Goal: Task Accomplishment & Management: Use online tool/utility

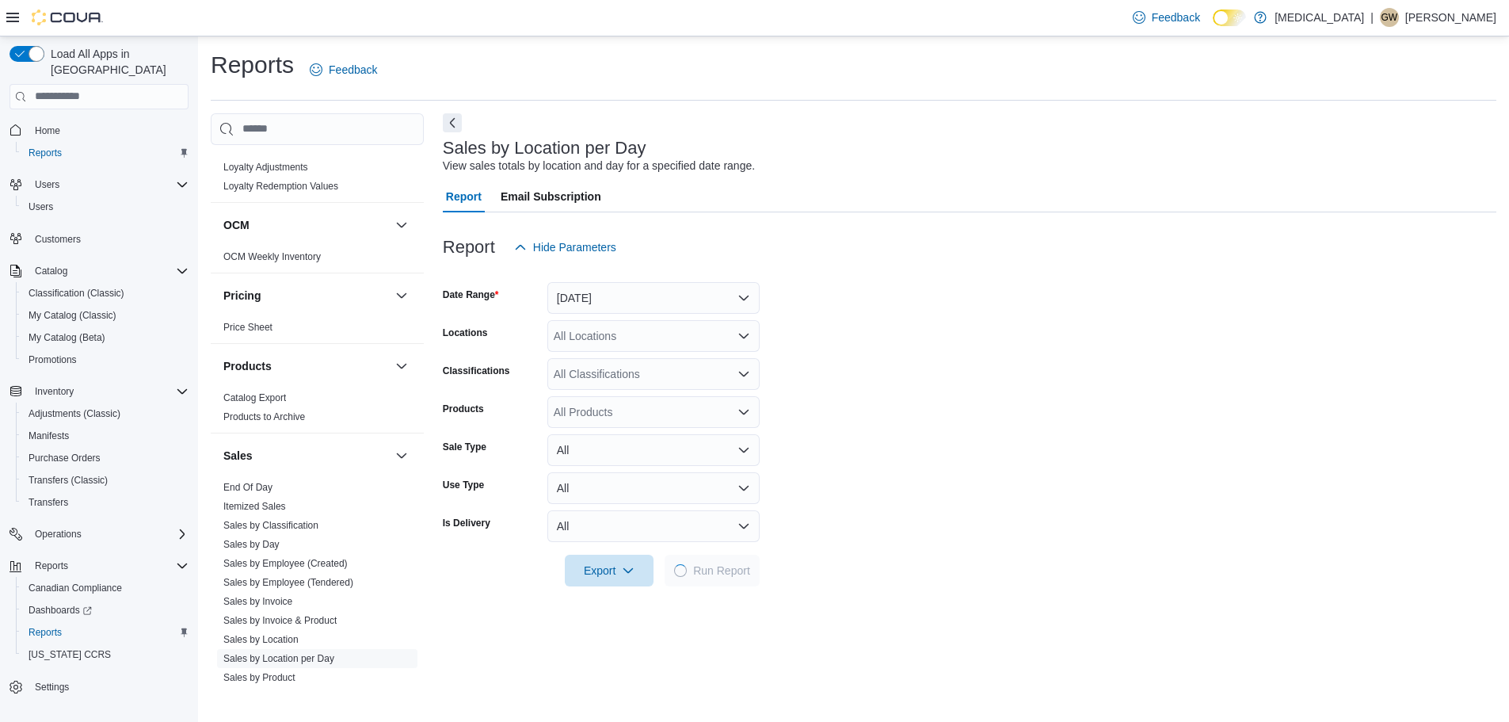
scroll to position [866, 0]
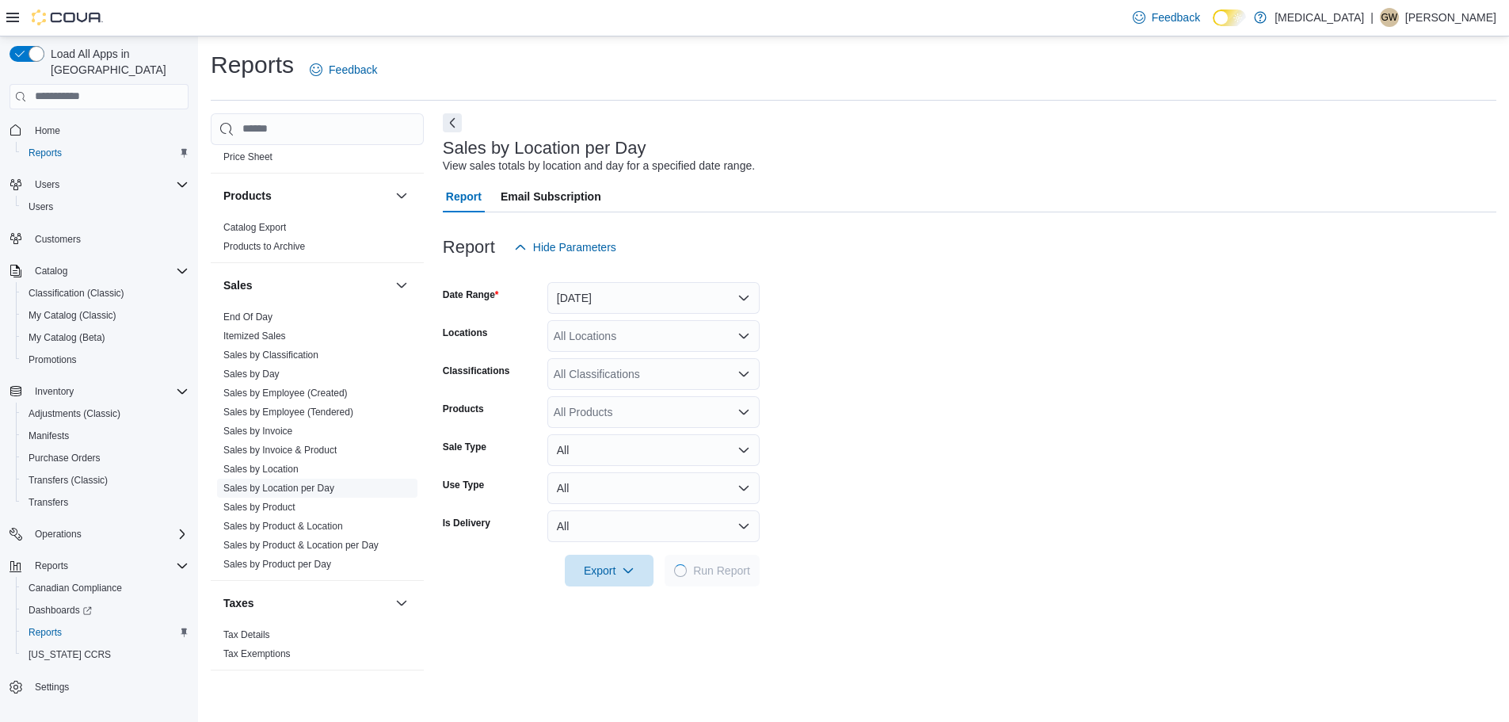
click at [307, 483] on link "Sales by Location per Day" at bounding box center [278, 487] width 111 height 11
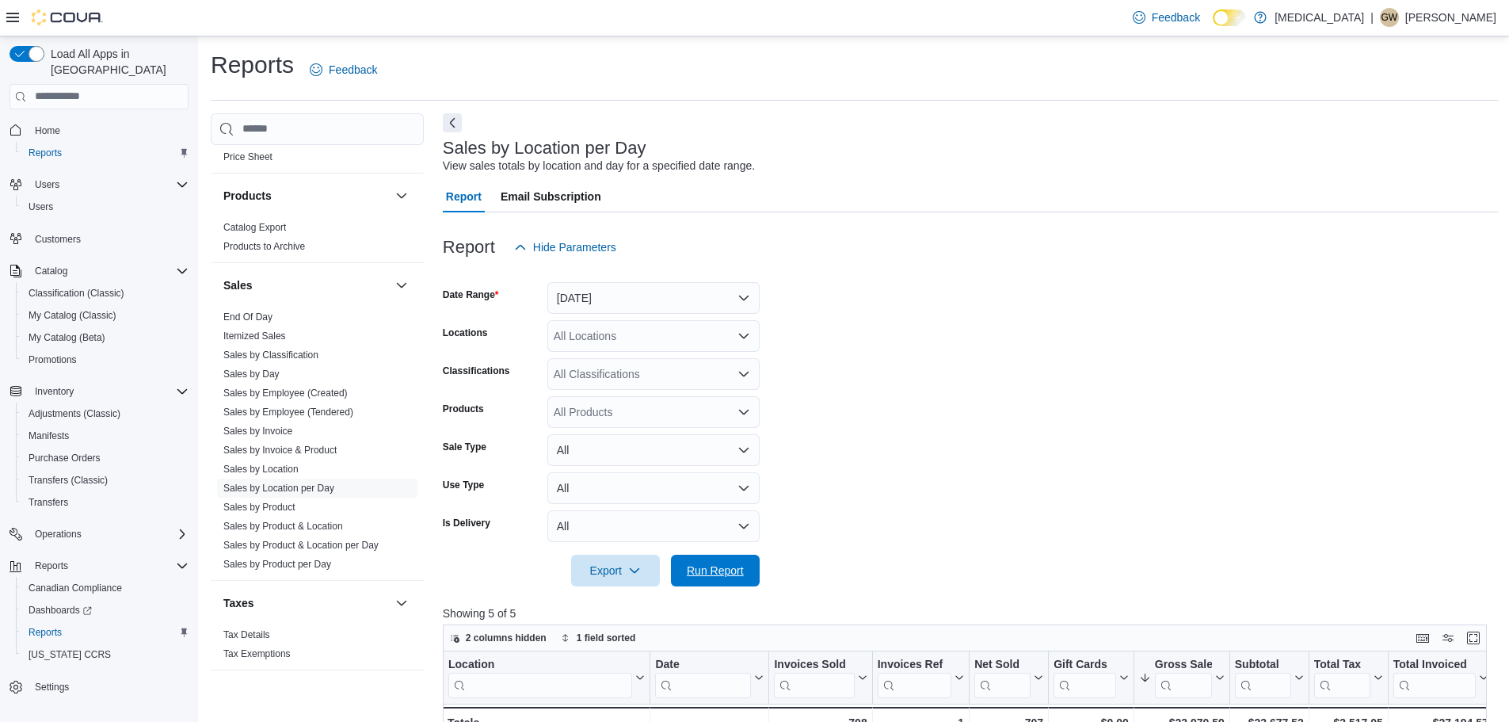
click at [687, 565] on span "Run Report" at bounding box center [715, 570] width 57 height 16
